Goal: Book appointment/travel/reservation

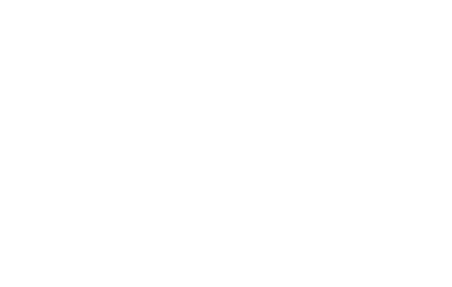
click at [436, 26] on div "Menu" at bounding box center [436, 20] width 14 height 22
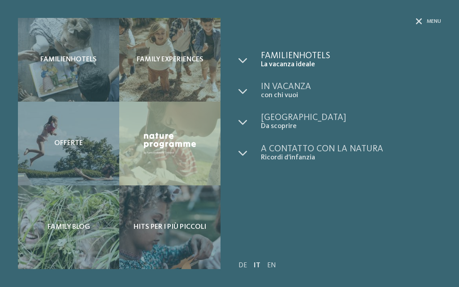
click at [295, 65] on span "La vacanza ideale" at bounding box center [351, 64] width 180 height 9
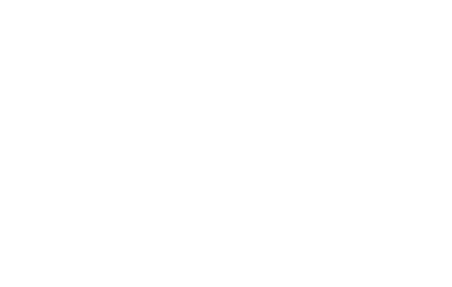
click at [58, 94] on span "Arrivo" at bounding box center [45, 94] width 44 height 6
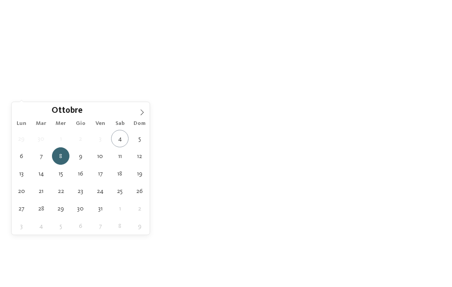
click at [67, 91] on div "08.10.2025" at bounding box center [45, 93] width 48 height 7
click at [142, 111] on icon at bounding box center [142, 112] width 3 height 6
type div "[DATE]"
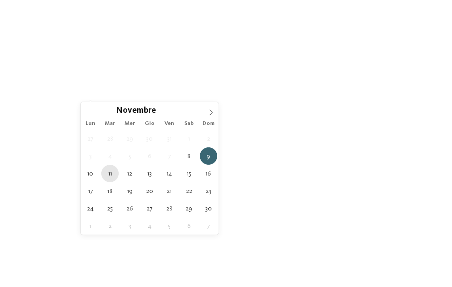
type div "[DATE]"
drag, startPoint x: 110, startPoint y: 173, endPoint x: 116, endPoint y: 159, distance: 15.1
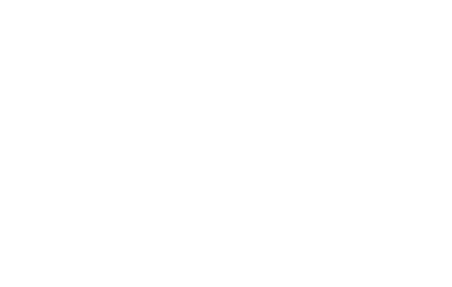
click at [181, 93] on span "Regione" at bounding box center [182, 94] width 44 height 6
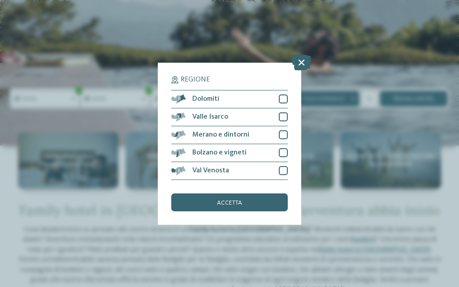
click at [206, 36] on div "Regione Dolomiti" at bounding box center [229, 143] width 459 height 287
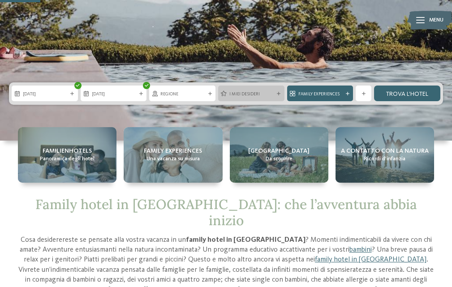
click at [246, 98] on div "I miei desideri" at bounding box center [251, 94] width 66 height 16
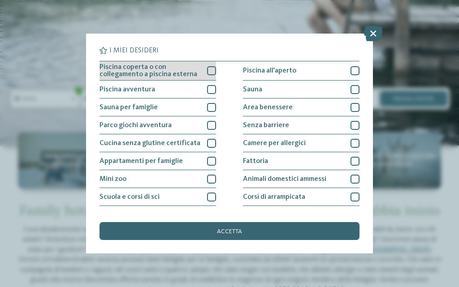
click at [207, 71] on div at bounding box center [211, 70] width 9 height 9
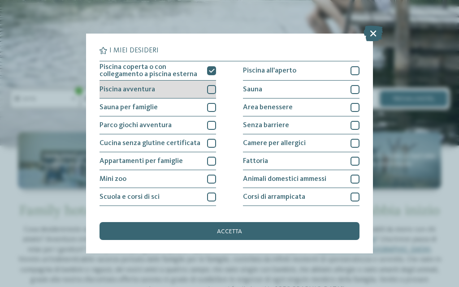
click at [212, 86] on div at bounding box center [211, 89] width 9 height 9
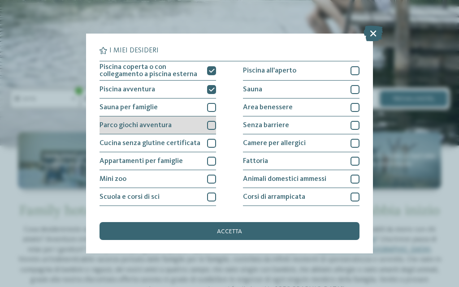
drag, startPoint x: 209, startPoint y: 123, endPoint x: 206, endPoint y: 127, distance: 5.1
click at [209, 124] on div at bounding box center [211, 125] width 9 height 9
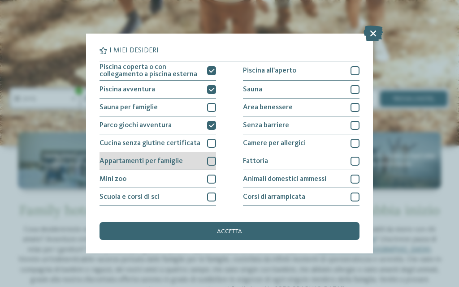
click at [207, 165] on div at bounding box center [211, 161] width 9 height 9
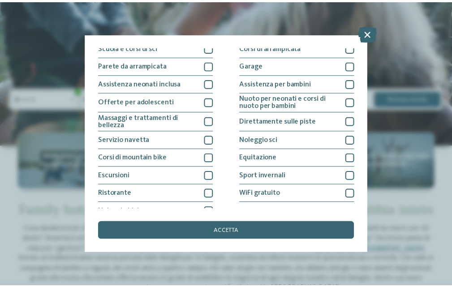
scroll to position [161, 0]
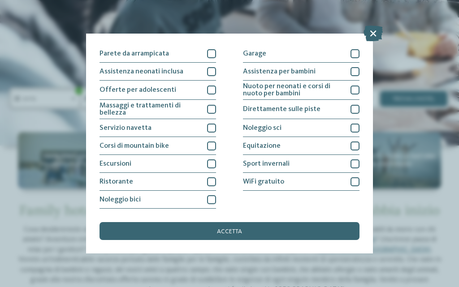
drag, startPoint x: 230, startPoint y: 228, endPoint x: 229, endPoint y: 221, distance: 6.8
click at [230, 227] on div "accetta" at bounding box center [229, 231] width 260 height 18
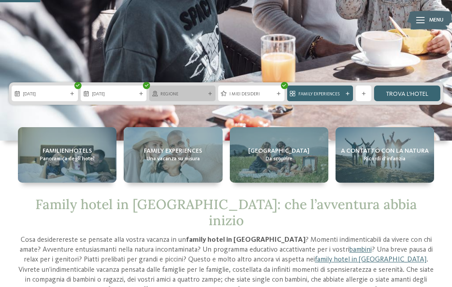
click at [179, 99] on div "Regione" at bounding box center [182, 94] width 66 height 16
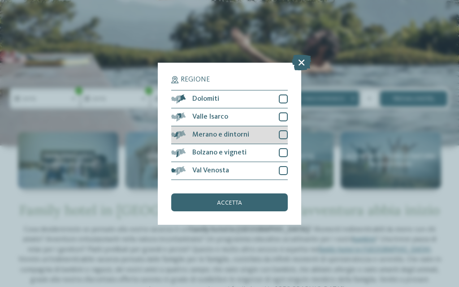
click at [238, 134] on span "Merano e dintorni" at bounding box center [220, 134] width 57 height 7
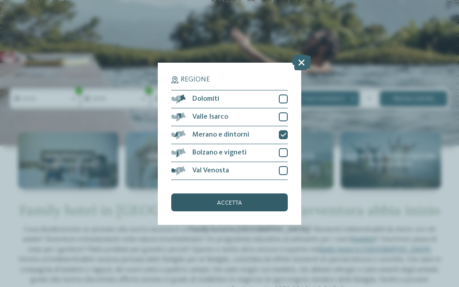
click at [238, 205] on span "accetta" at bounding box center [229, 203] width 25 height 6
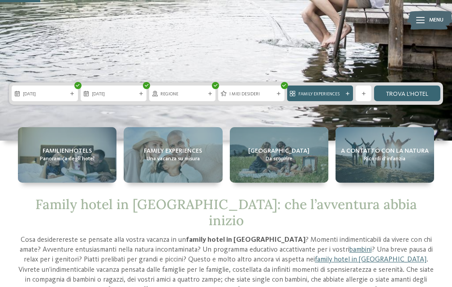
click at [417, 85] on div "08.11.2025 11.11.2025" at bounding box center [226, 93] width 434 height 22
click at [412, 92] on link "trova l’hotel" at bounding box center [407, 94] width 66 height 16
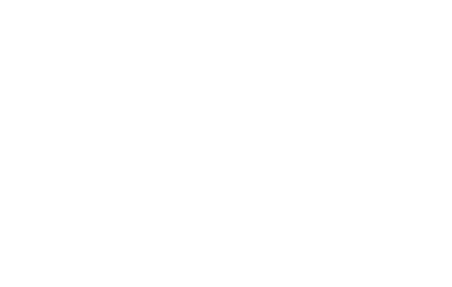
scroll to position [153, 0]
click at [192, 85] on icon at bounding box center [197, 82] width 12 height 11
click at [239, 61] on div "Mostra tutti gli hotel" at bounding box center [226, 65] width 84 height 18
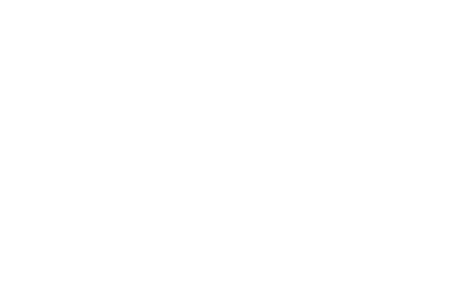
click at [142, 155] on div at bounding box center [120, 130] width 204 height 115
click at [166, 163] on div "[PERSON_NAME] ora" at bounding box center [166, 164] width 74 height 18
click at [125, 166] on label "Periodo" at bounding box center [226, 172] width 398 height 22
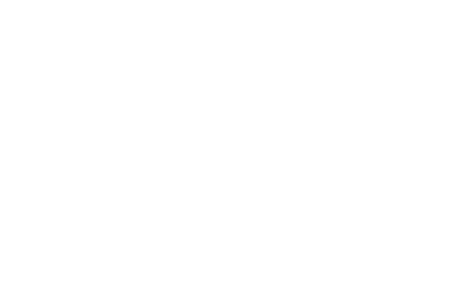
click at [75, 206] on input "Arrivo" at bounding box center [122, 213] width 190 height 15
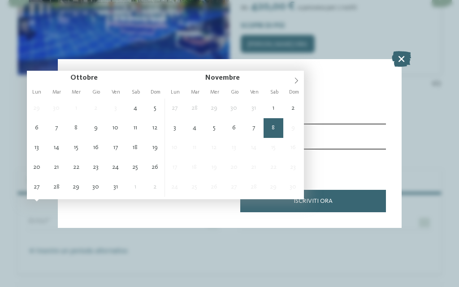
type input "**********"
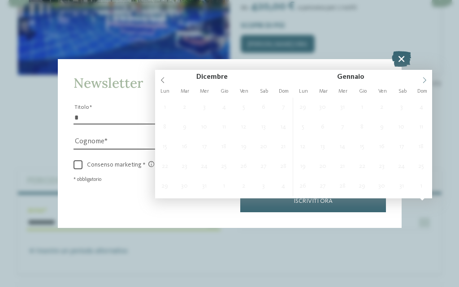
click at [420, 82] on span at bounding box center [424, 77] width 15 height 15
click at [399, 56] on icon at bounding box center [400, 59] width 19 height 16
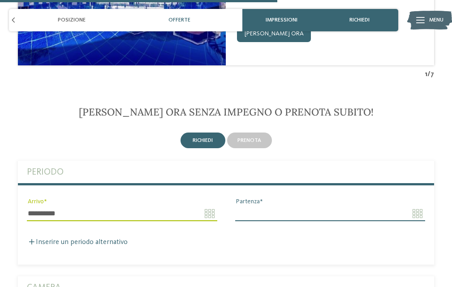
click at [257, 208] on input "Partenza" at bounding box center [330, 213] width 190 height 15
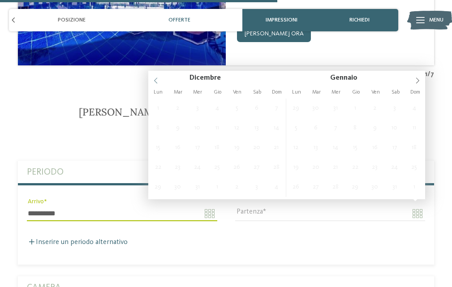
type input "****"
click at [154, 83] on div "Dicembre **** Gennaio ****" at bounding box center [286, 78] width 277 height 15
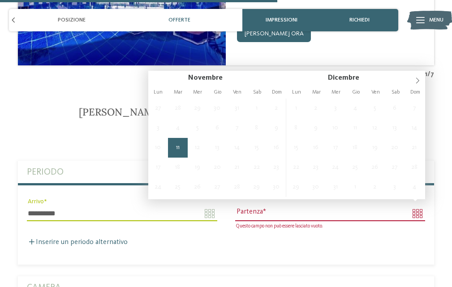
click at [178, 153] on span "11" at bounding box center [178, 148] width 20 height 20
